Goal: Task Accomplishment & Management: Manage account settings

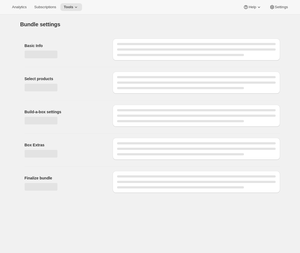
type input "Build a Bundle Pouches 16 Pack"
checkbox input "true"
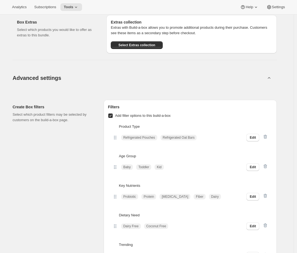
click at [67, 84] on button "Advanced settings" at bounding box center [139, 77] width 260 height 21
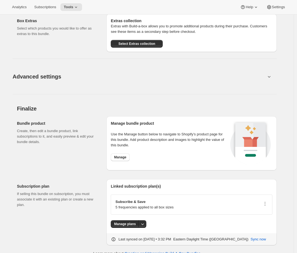
click at [67, 81] on button "Advanced settings" at bounding box center [139, 76] width 260 height 21
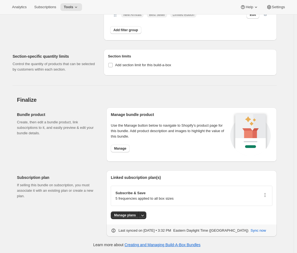
click at [266, 194] on icon "button" at bounding box center [264, 194] width 5 height 5
click at [265, 222] on span "Edit plan details" at bounding box center [257, 224] width 25 height 4
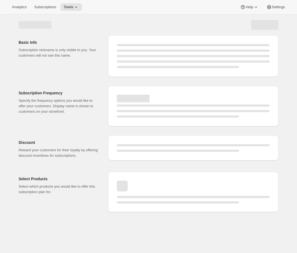
select select "WEEK"
select select "MONTH"
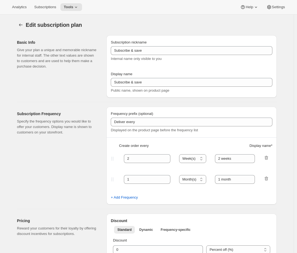
type input "[PLEASE DO NOT CHANGE WITHOUT SUPPORT FROM AWTOMIC TEAM] Subscribe & save (67 -…"
type input "Subscribe & Save"
type input "4"
type input "4 weeks"
select select "WEEK"
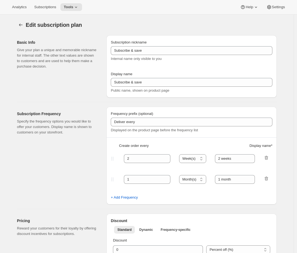
type input "1 week"
select select "WEEK"
